Goal: Task Accomplishment & Management: Manage account settings

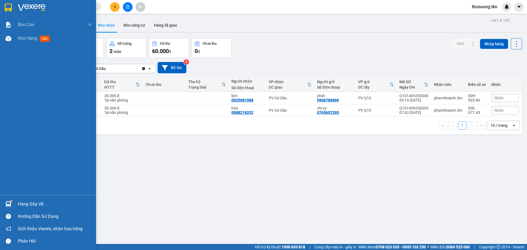
click at [27, 203] on div "Hàng sắp về" at bounding box center [55, 204] width 74 height 8
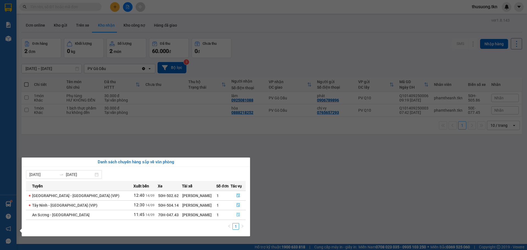
drag, startPoint x: 234, startPoint y: 216, endPoint x: 237, endPoint y: 212, distance: 4.5
click at [236, 216] on icon "file-done" at bounding box center [238, 215] width 4 height 4
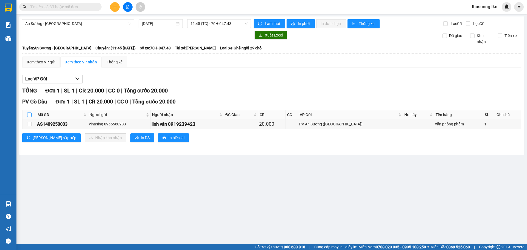
click at [31, 115] on input "checkbox" at bounding box center [29, 114] width 4 height 4
checkbox input "true"
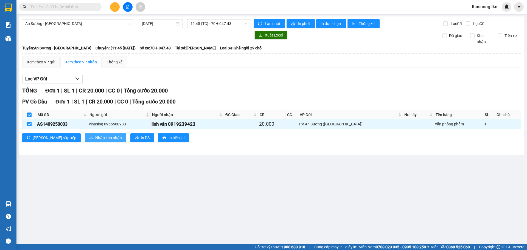
click at [95, 138] on span "Nhập kho nhận" at bounding box center [108, 138] width 27 height 6
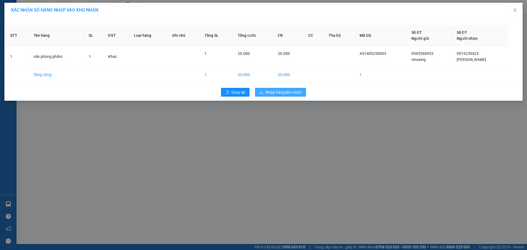
click at [278, 95] on span "Nhập hàng kho nhận" at bounding box center [283, 92] width 36 height 6
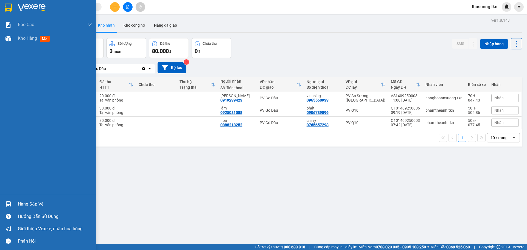
click at [21, 205] on div "Hàng sắp về" at bounding box center [55, 204] width 74 height 8
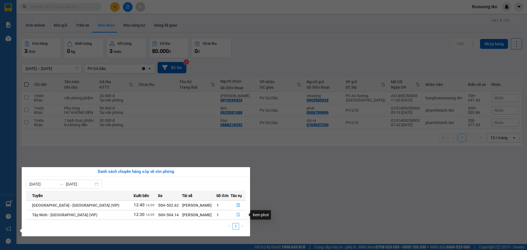
click at [236, 217] on button "button" at bounding box center [238, 214] width 15 height 9
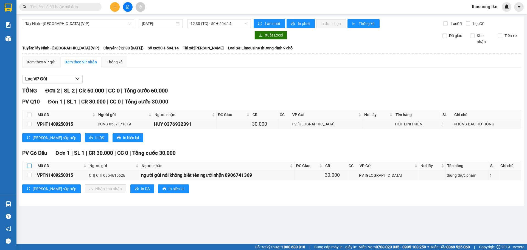
click at [27, 165] on input "checkbox" at bounding box center [29, 165] width 4 height 4
checkbox input "true"
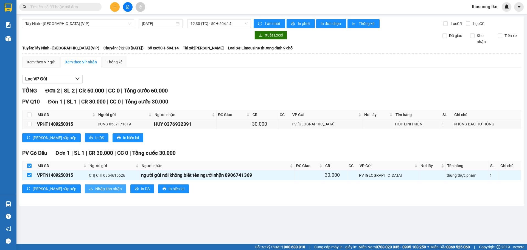
click at [95, 190] on span "Nhập kho nhận" at bounding box center [108, 189] width 27 height 6
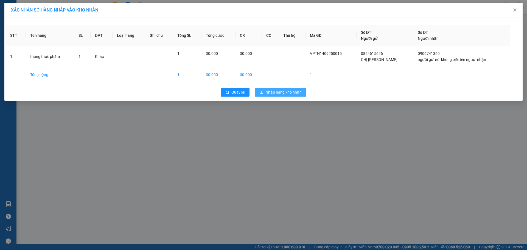
click at [279, 88] on button "Nhập hàng kho nhận" at bounding box center [280, 92] width 51 height 9
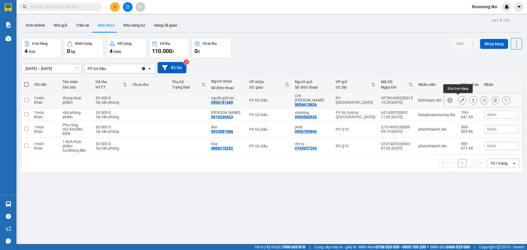
click at [460, 100] on icon at bounding box center [462, 100] width 4 height 4
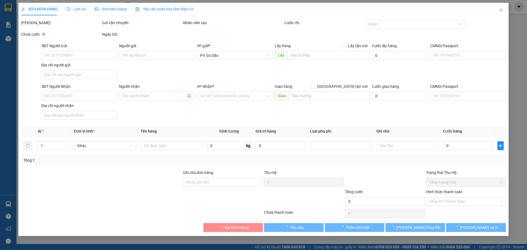
type input "0854615626"
type input "CHỊ [PERSON_NAME]"
type input "0906741369"
type input "người gửi nói không biết tên người nhận"
type input "30.000"
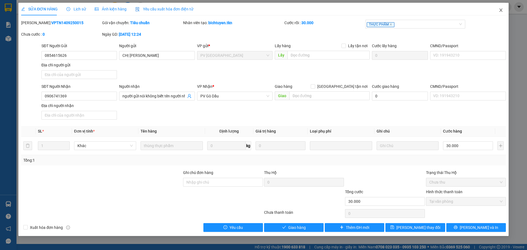
drag, startPoint x: 504, startPoint y: 10, endPoint x: 474, endPoint y: 10, distance: 30.4
click at [504, 10] on span "Close" at bounding box center [500, 10] width 15 height 15
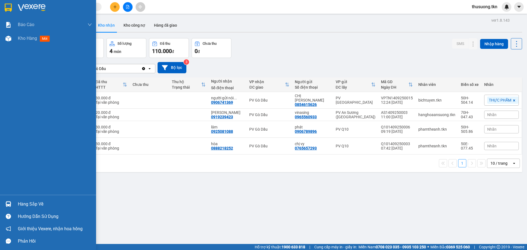
click at [26, 207] on div "Hàng sắp về" at bounding box center [55, 204] width 74 height 8
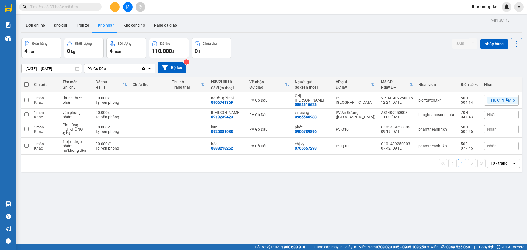
click at [299, 214] on section "Kết quả tìm kiếm ( 0 ) Bộ lọc No Data thusuong.tkn Báo cáo Mẫu 1: Báo cáo dòng …" at bounding box center [263, 125] width 527 height 250
